Goal: Check status: Check status

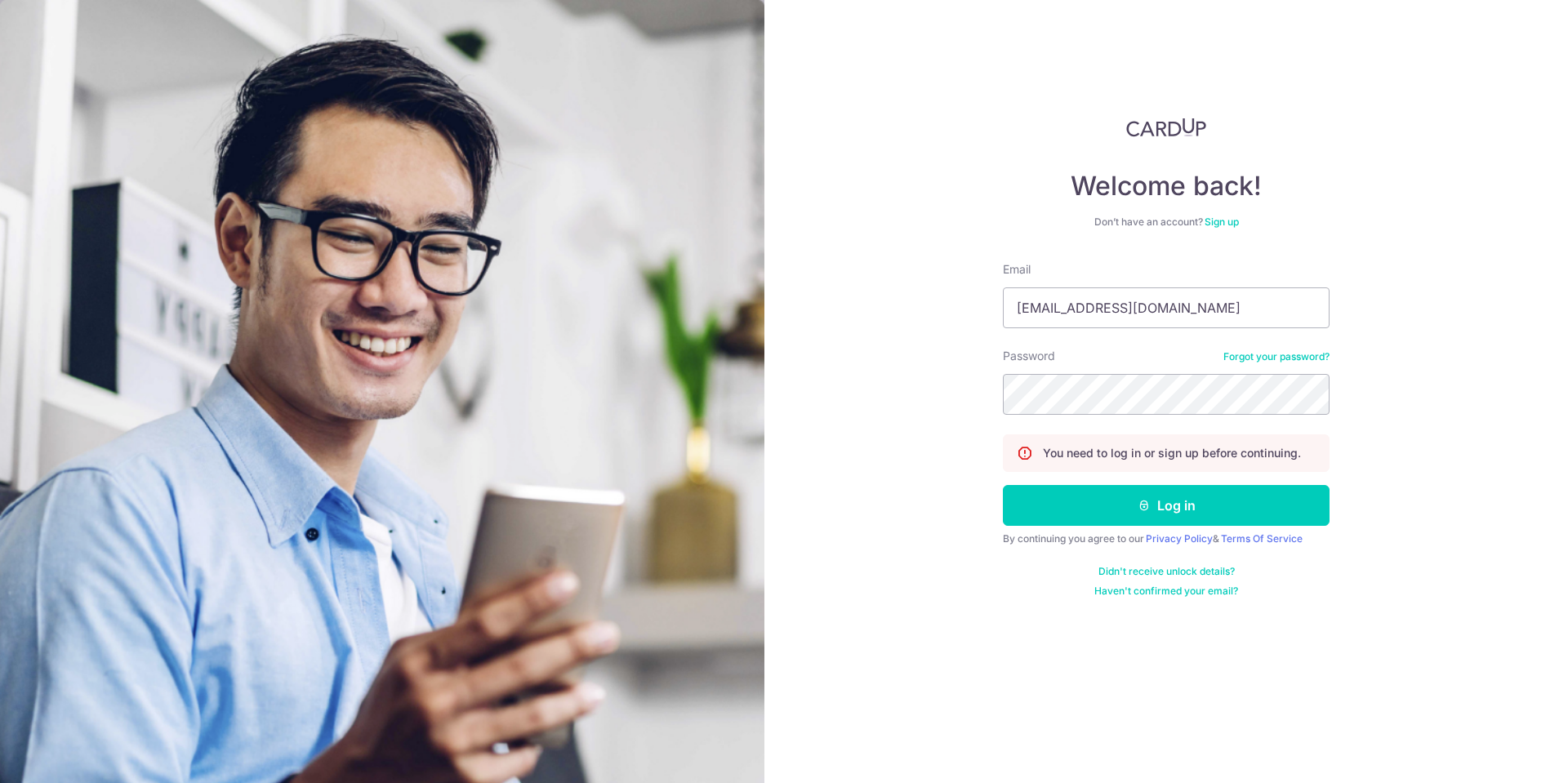
type input "[EMAIL_ADDRESS][DOMAIN_NAME]"
click at [1003, 486] on button "Log in" at bounding box center [1166, 506] width 326 height 41
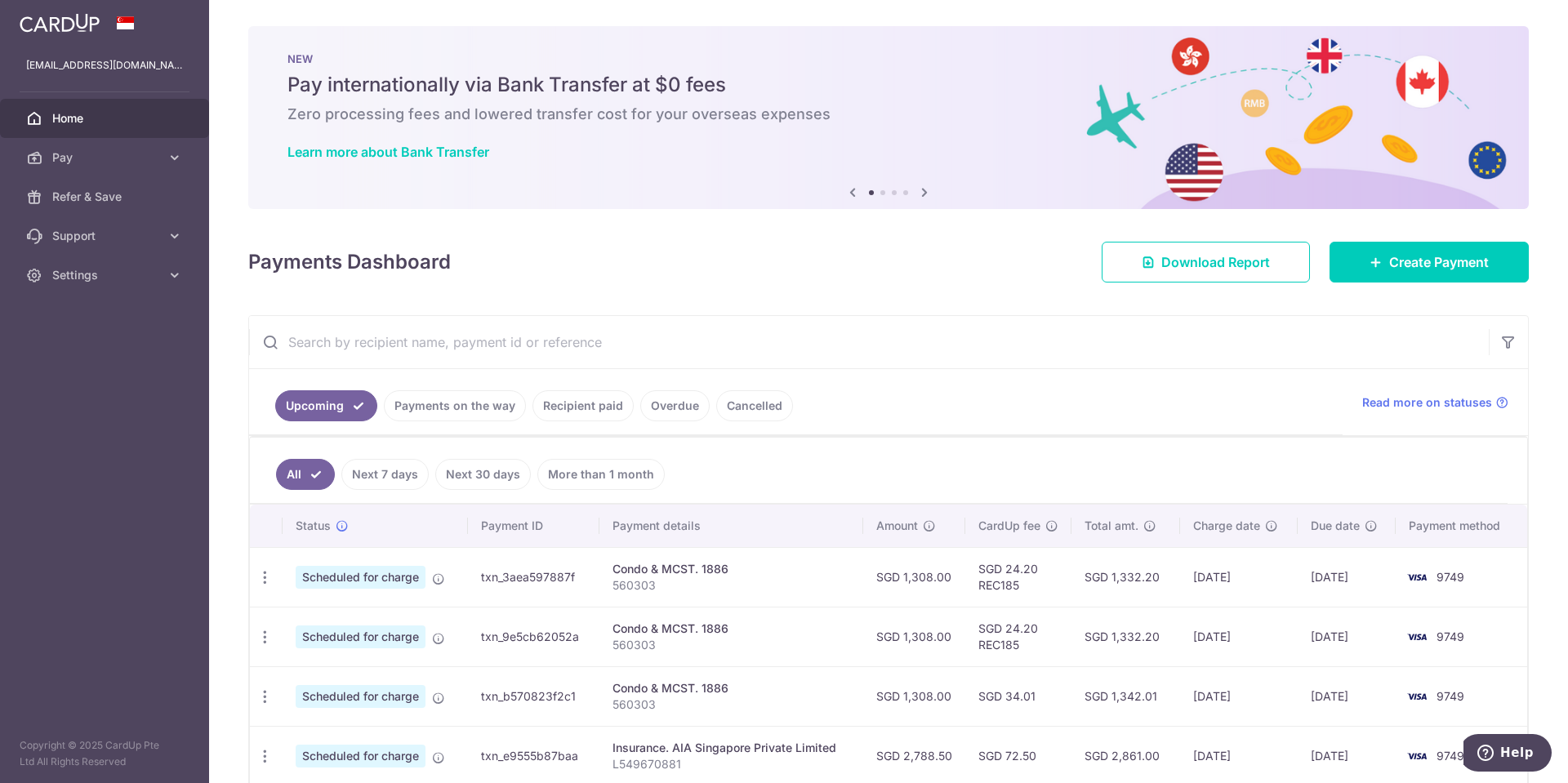
scroll to position [245, 0]
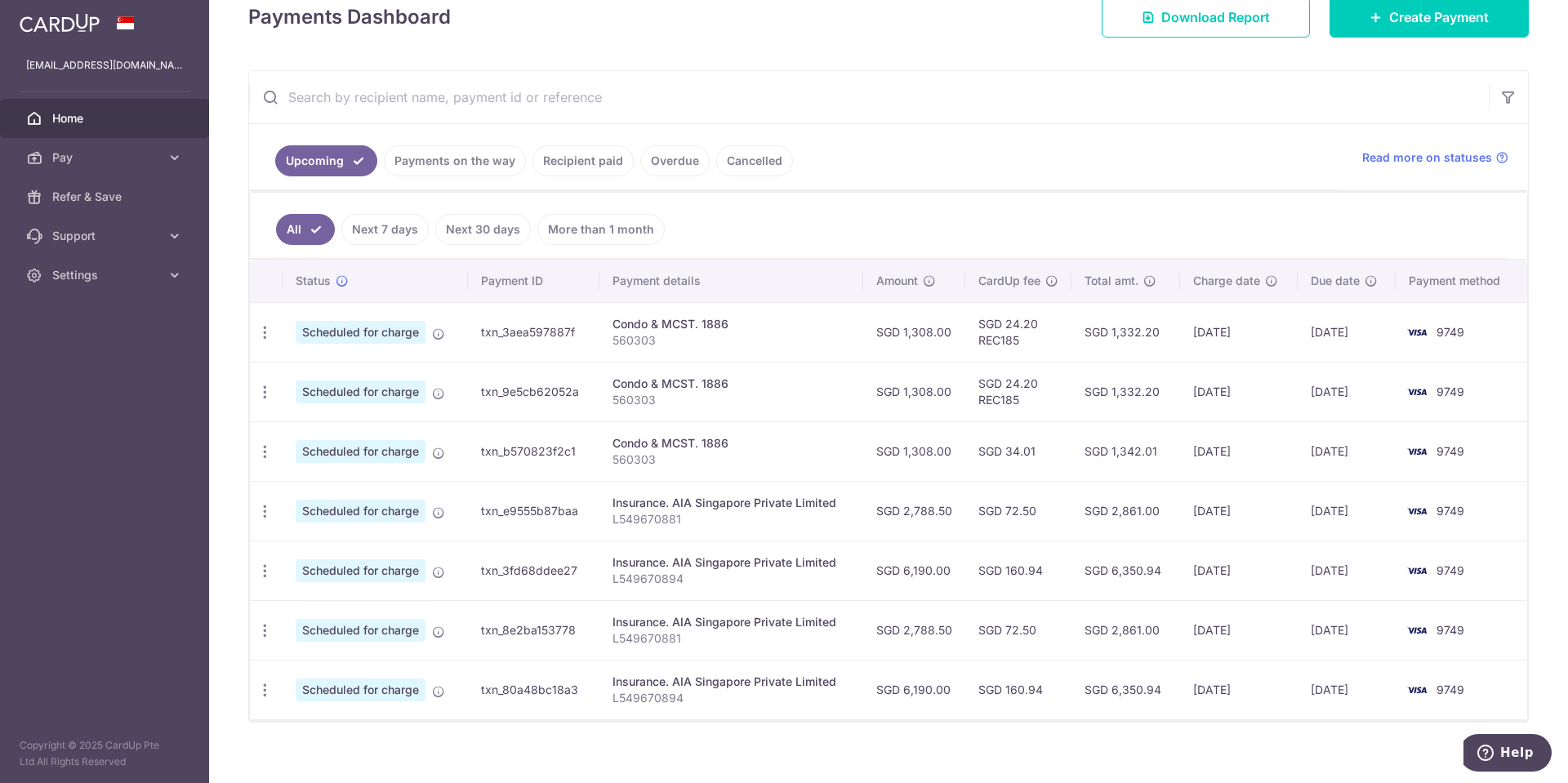
click at [580, 156] on link "Recipient paid" at bounding box center [583, 160] width 102 height 31
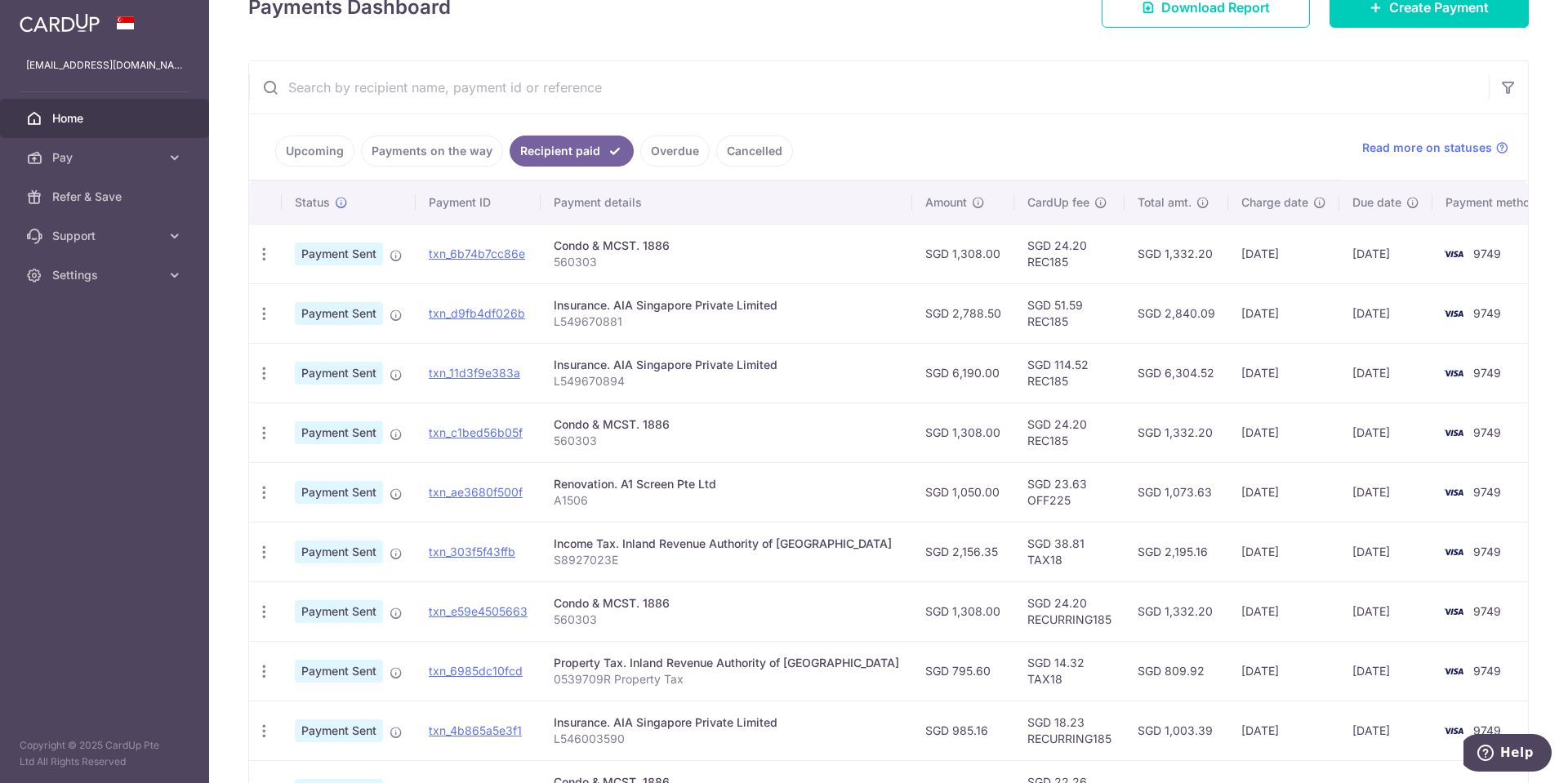
scroll to position [410, 0]
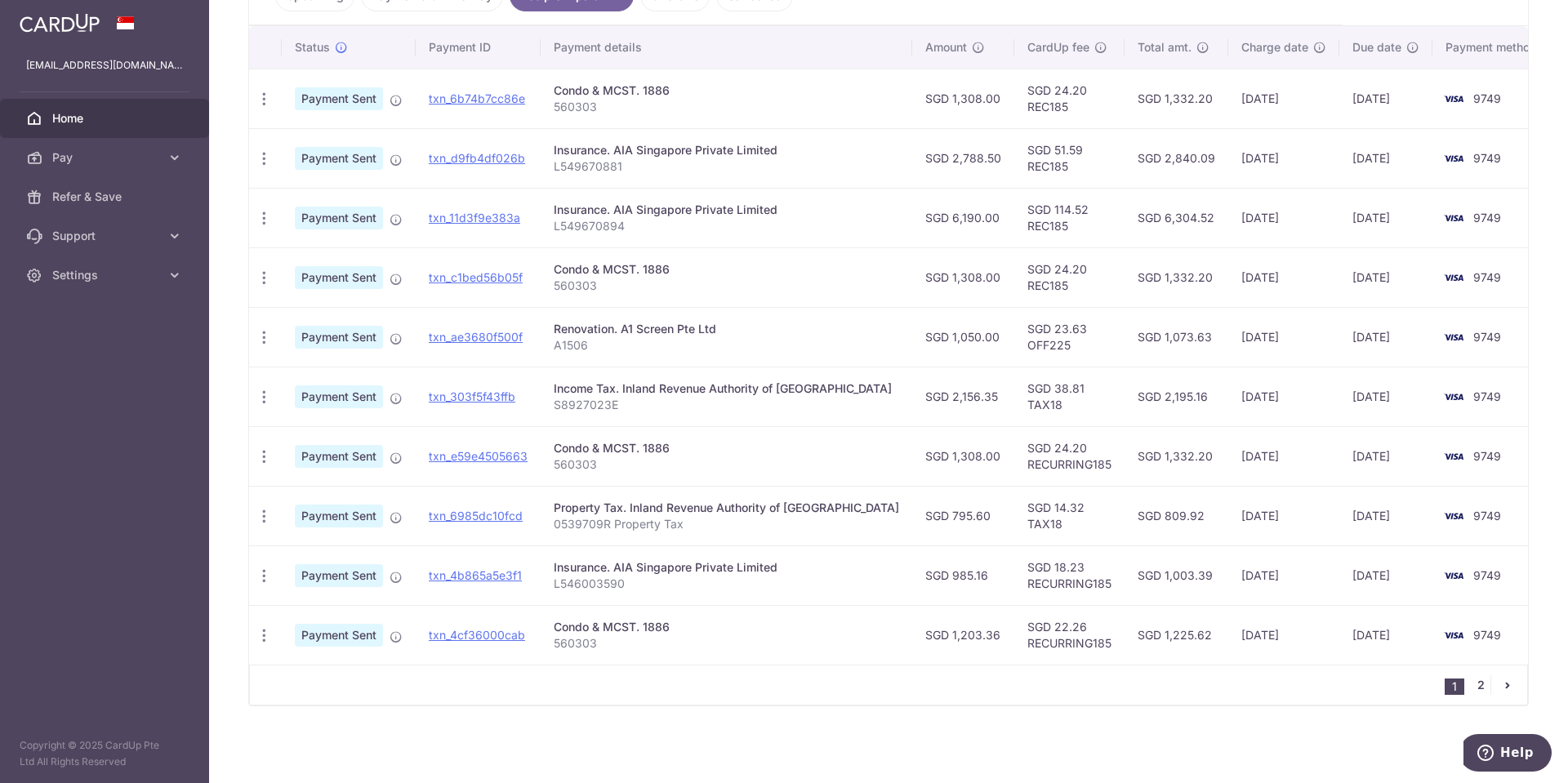
click at [1471, 684] on link "2" at bounding box center [1481, 685] width 19 height 19
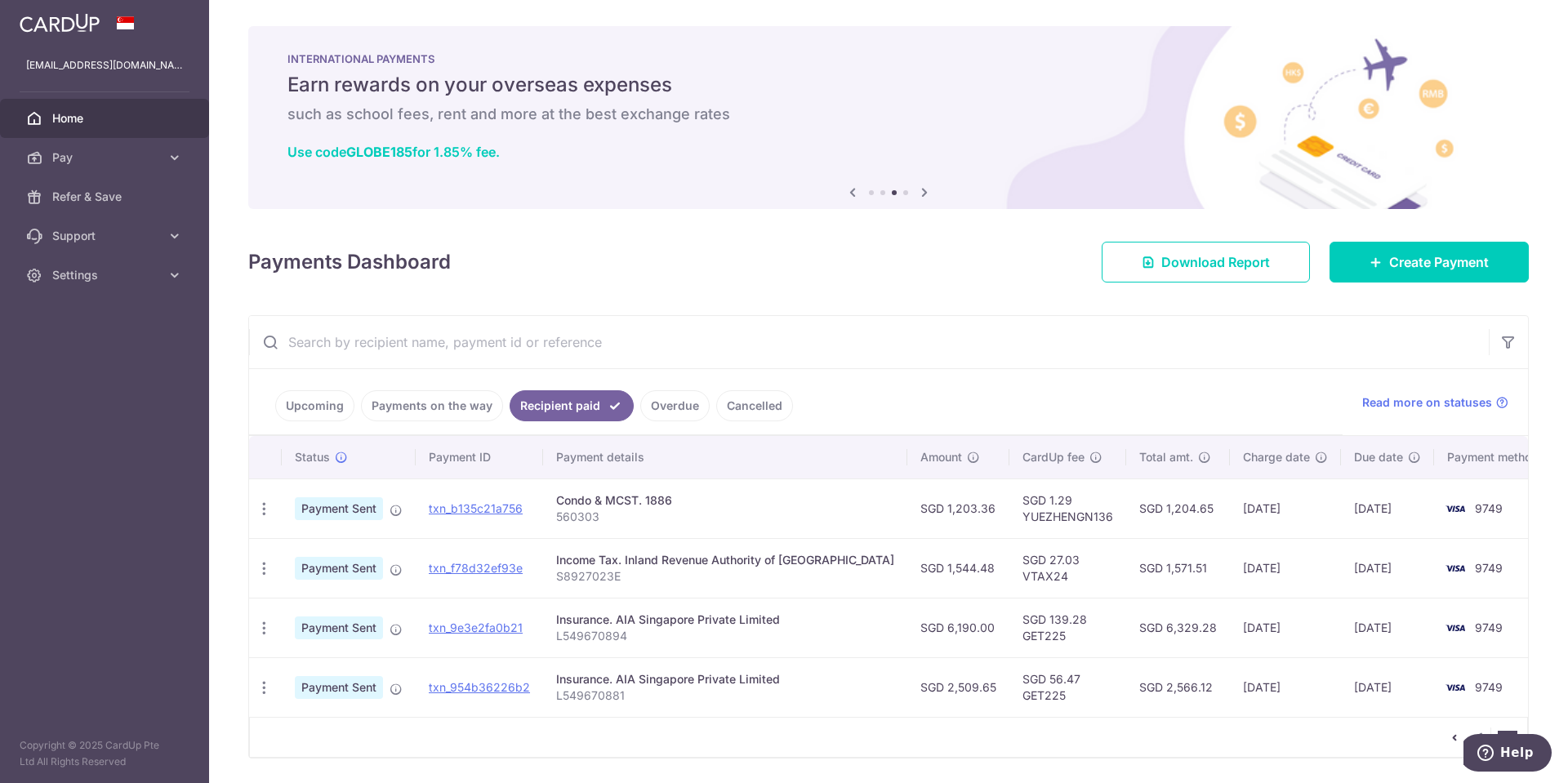
scroll to position [52, 0]
